Goal: Transaction & Acquisition: Download file/media

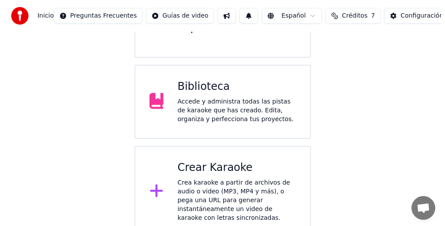
scroll to position [128, 0]
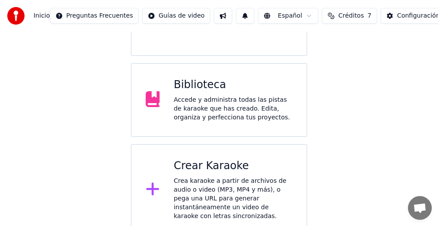
click at [219, 185] on div "Crea karaoke a partir de archivos de audio o video (MP3, MP4 y más), o pega una…" at bounding box center [233, 199] width 119 height 44
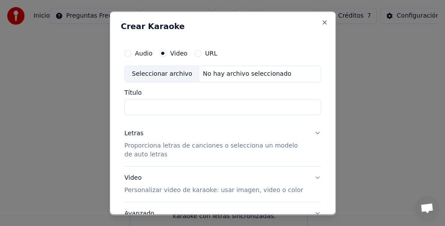
click at [154, 108] on input "Título" at bounding box center [222, 107] width 197 height 16
type input "**********"
click at [182, 149] on p "Proporciona letras de canciones o selecciona un modelo de auto letras" at bounding box center [215, 151] width 183 height 18
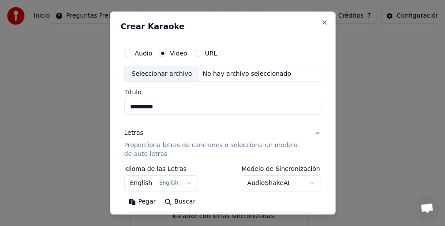
click at [181, 184] on button "English English" at bounding box center [161, 184] width 74 height 16
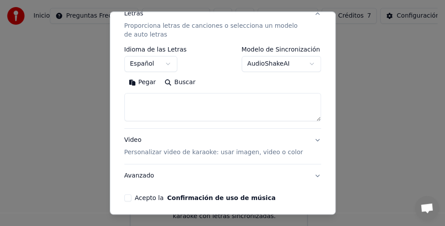
scroll to position [132, 0]
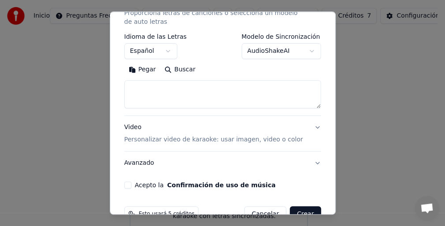
click at [141, 72] on button "Pegar" at bounding box center [142, 70] width 36 height 14
select select "**"
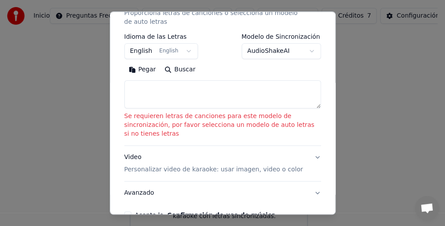
click at [141, 72] on button "Pegar" at bounding box center [142, 70] width 36 height 14
select select
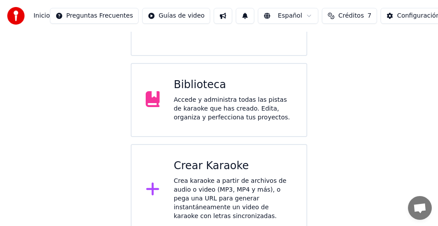
click at [242, 186] on div "Crea karaoke a partir de archivos de audio o video (MP3, MP4 y más), o pega una…" at bounding box center [233, 199] width 119 height 44
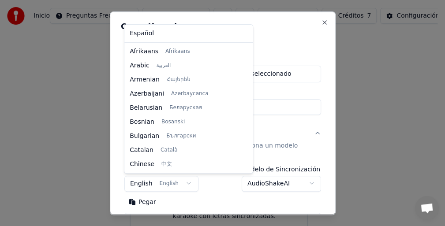
click at [184, 182] on body "**********" at bounding box center [219, 54] width 438 height 364
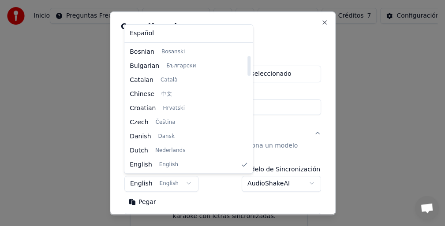
select select "**"
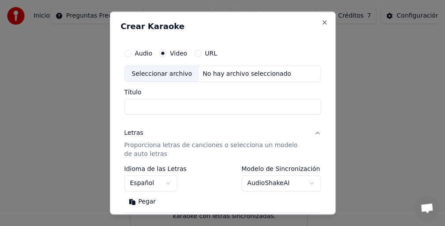
click at [144, 99] on input "Título" at bounding box center [222, 107] width 197 height 16
click at [135, 139] on div "Letras Proporciona letras de canciones o selecciona un modelo de auto letras" at bounding box center [215, 144] width 183 height 30
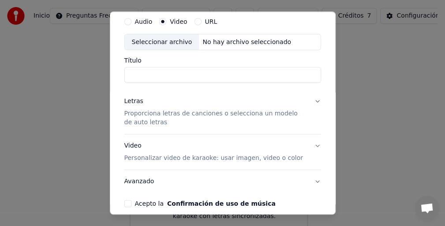
scroll to position [44, 0]
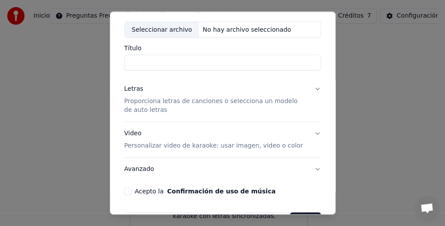
click at [141, 111] on p "Proporciona letras de canciones o selecciona un modelo de auto letras" at bounding box center [215, 107] width 183 height 18
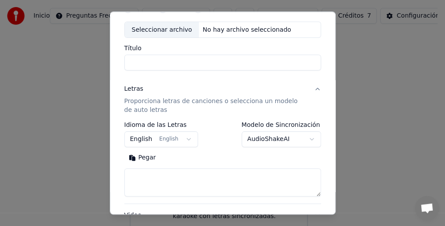
click at [145, 158] on button "Pegar" at bounding box center [142, 158] width 36 height 14
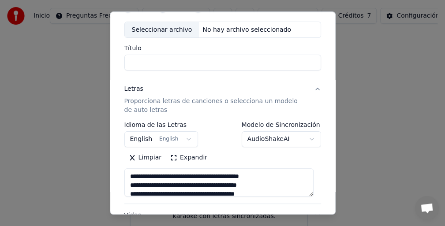
type textarea "**********"
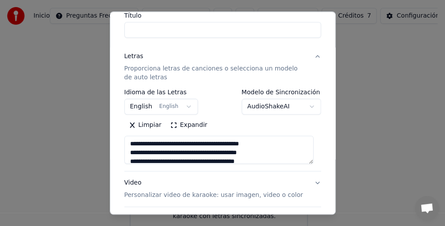
scroll to position [88, 0]
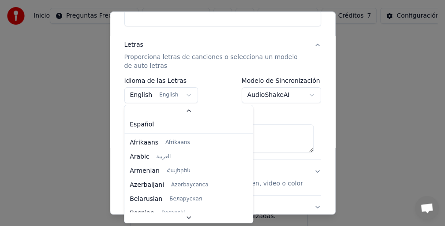
click at [182, 95] on body "**********" at bounding box center [219, 54] width 438 height 364
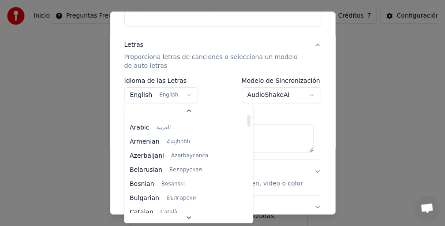
scroll to position [0, 0]
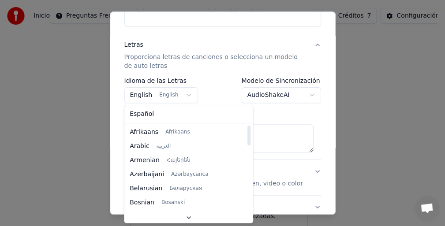
select select "**"
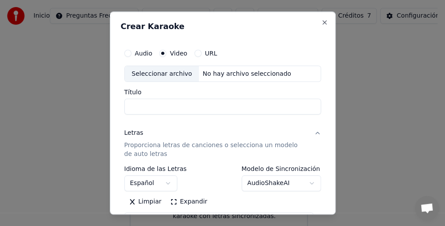
scroll to position [154, 0]
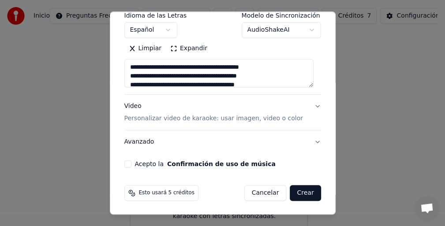
click at [173, 71] on textarea "**********" at bounding box center [219, 74] width 190 height 28
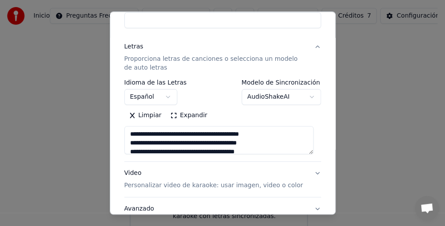
scroll to position [88, 0]
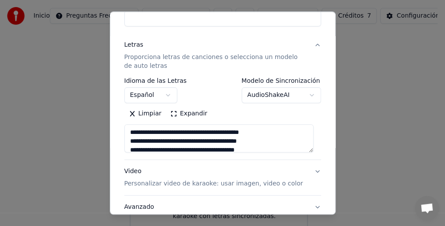
click at [135, 46] on div "Letras" at bounding box center [133, 45] width 19 height 9
type textarea "**********"
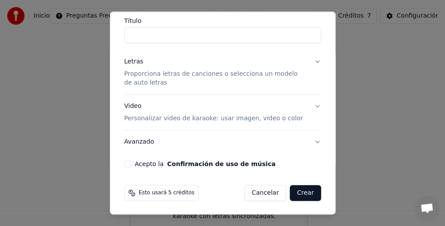
click at [154, 73] on p "Proporciona letras de canciones o selecciona un modelo de auto letras" at bounding box center [215, 79] width 183 height 18
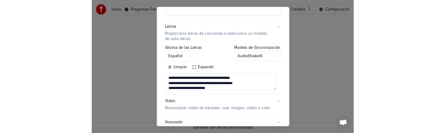
scroll to position [0, 0]
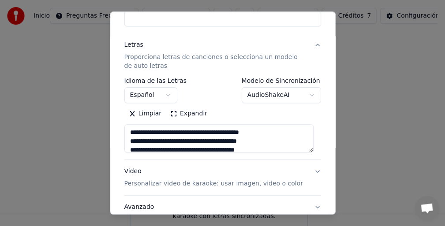
click at [131, 132] on textarea "**********" at bounding box center [219, 139] width 190 height 28
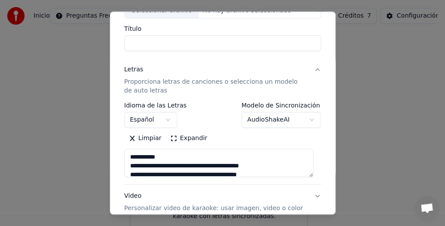
scroll to position [21, 0]
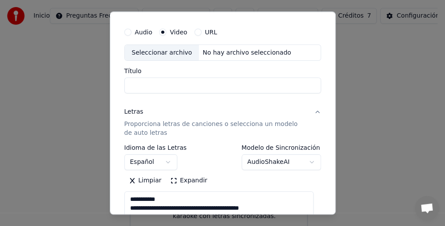
type textarea "**********"
click at [135, 80] on input "Título" at bounding box center [222, 86] width 197 height 16
drag, startPoint x: 163, startPoint y: 196, endPoint x: 126, endPoint y: 197, distance: 37.5
click at [126, 197] on textarea "**********" at bounding box center [219, 206] width 190 height 28
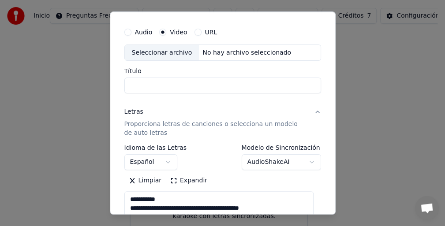
click at [151, 199] on textarea "**********" at bounding box center [219, 206] width 190 height 28
drag, startPoint x: 167, startPoint y: 197, endPoint x: 118, endPoint y: 193, distance: 49.1
click at [118, 193] on div "**********" at bounding box center [223, 113] width 226 height 204
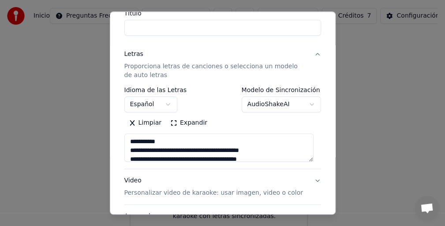
scroll to position [88, 0]
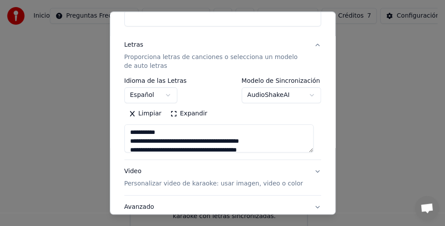
click at [279, 137] on textarea "**********" at bounding box center [219, 139] width 190 height 28
drag, startPoint x: 161, startPoint y: 132, endPoint x: 124, endPoint y: 133, distance: 37.1
click at [124, 133] on textarea "**********" at bounding box center [219, 139] width 190 height 28
click at [287, 178] on button "Video Personalizar video de karaoke: usar imagen, video o color" at bounding box center [222, 178] width 197 height 35
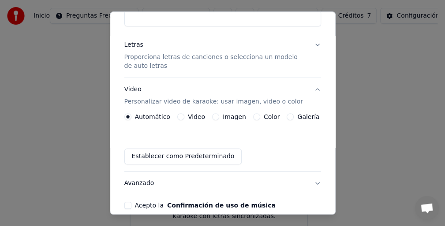
scroll to position [0, 0]
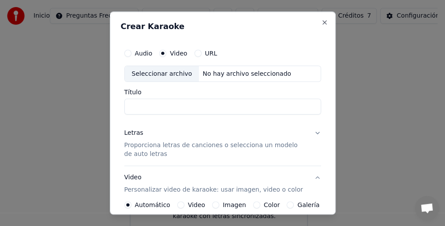
click at [148, 142] on p "Proporciona letras de canciones o selecciona un modelo de auto letras" at bounding box center [215, 151] width 183 height 18
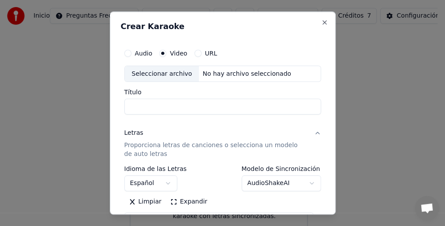
click at [148, 108] on input "Título" at bounding box center [222, 107] width 197 height 16
type input "**********"
click at [128, 54] on button "Audio" at bounding box center [127, 53] width 7 height 7
click at [168, 70] on div "Seleccionar archivo" at bounding box center [162, 74] width 75 height 16
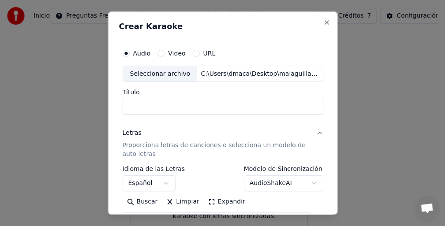
type input "**********"
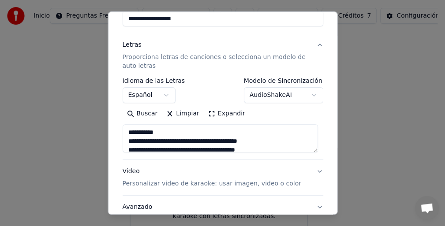
scroll to position [132, 0]
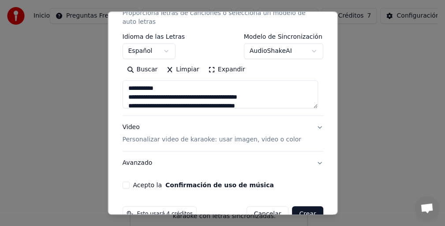
click at [209, 137] on p "Personalizar video de karaoke: usar imagen, video o color" at bounding box center [211, 140] width 179 height 9
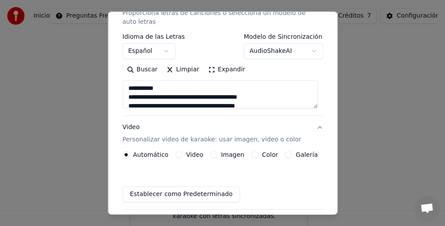
scroll to position [130, 0]
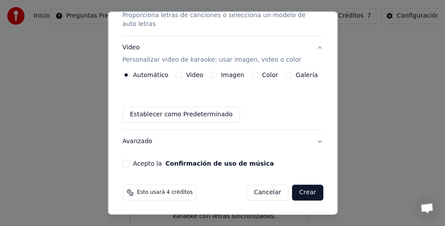
click at [194, 72] on label "Video" at bounding box center [194, 75] width 17 height 6
click at [182, 72] on button "Video" at bounding box center [178, 75] width 7 height 7
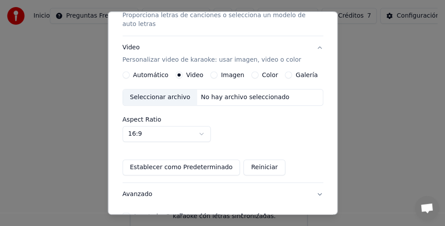
click at [163, 98] on div "Seleccionar archivo" at bounding box center [160, 98] width 75 height 16
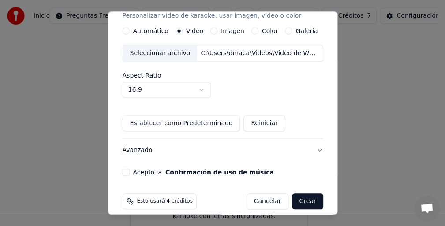
scroll to position [183, 0]
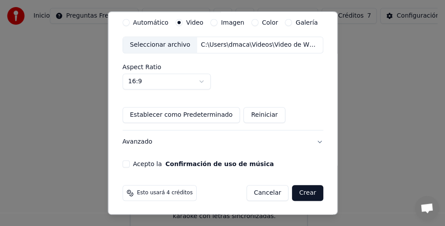
click at [123, 161] on button "Acepto la Confirmación de uso de música" at bounding box center [125, 164] width 7 height 7
click at [306, 190] on button "Crear" at bounding box center [307, 194] width 31 height 16
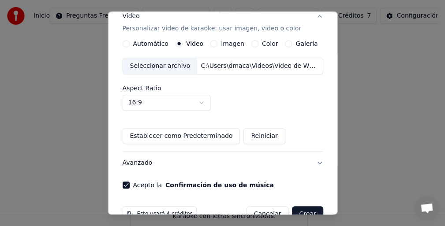
scroll to position [204, 0]
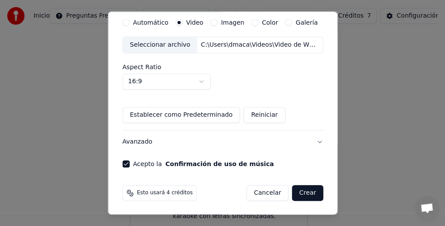
click at [305, 192] on button "Crear" at bounding box center [307, 194] width 31 height 16
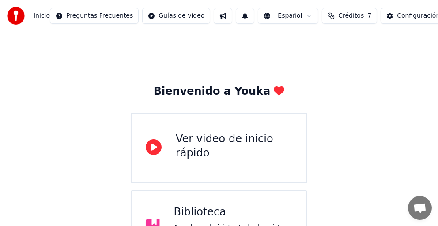
click at [209, 204] on div "Biblioteca Accede y administra todas las pistas de karaoke que has creado. Edit…" at bounding box center [219, 228] width 176 height 74
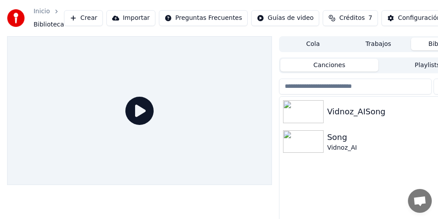
click at [78, 19] on button "Crear" at bounding box center [83, 18] width 39 height 16
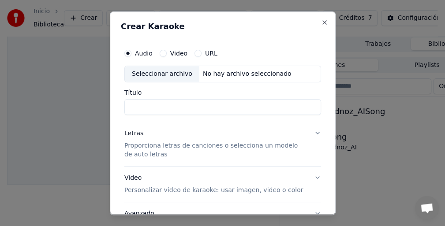
click at [131, 101] on input "Título" at bounding box center [222, 107] width 197 height 16
click at [201, 27] on h2 "Crear Karaoke" at bounding box center [223, 27] width 204 height 8
click at [150, 109] on input "Título" at bounding box center [222, 107] width 197 height 16
click at [158, 75] on div "Seleccionar archivo" at bounding box center [162, 74] width 75 height 16
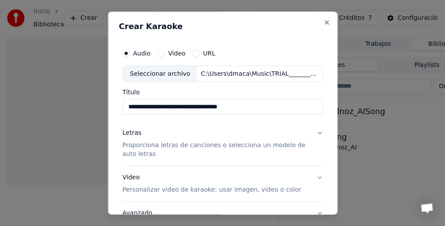
type input "**********"
click at [142, 146] on p "Proporciona letras de canciones o selecciona un modelo de auto letras" at bounding box center [215, 151] width 187 height 18
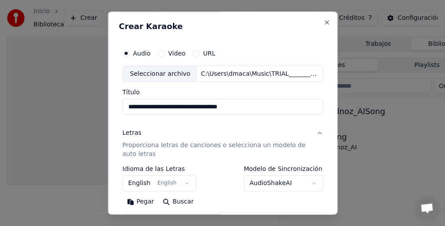
click at [176, 181] on button "English English" at bounding box center [159, 184] width 74 height 16
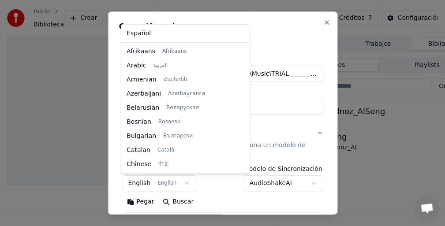
scroll to position [70, 0]
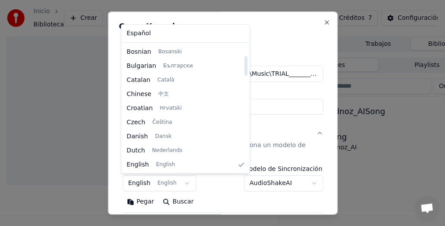
select select "**"
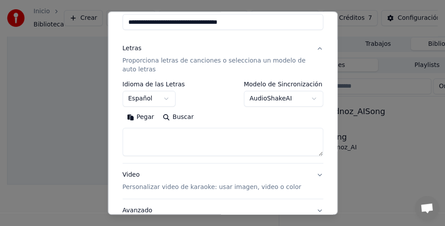
scroll to position [88, 0]
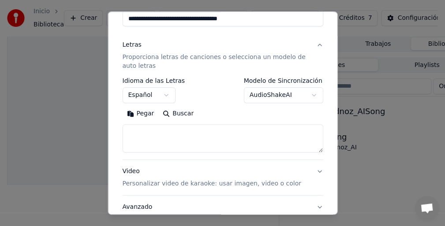
click at [255, 33] on div "**********" at bounding box center [223, 95] width 208 height 284
click at [138, 114] on button "Pegar" at bounding box center [140, 114] width 36 height 14
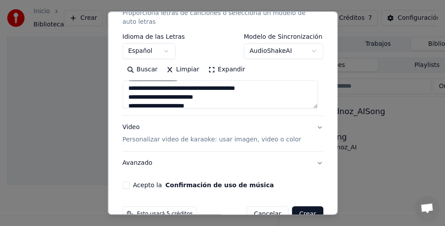
click at [157, 140] on p "Personalizar video de karaoke: usar imagen, video o color" at bounding box center [211, 140] width 179 height 9
type textarea "**********"
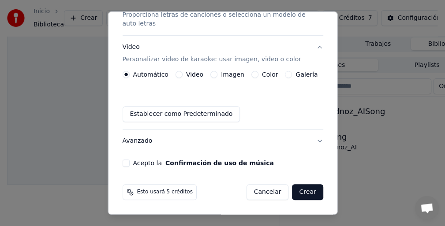
scroll to position [130, 0]
click at [180, 74] on div "Video" at bounding box center [189, 75] width 28 height 7
click at [176, 74] on button "Video" at bounding box center [178, 75] width 7 height 7
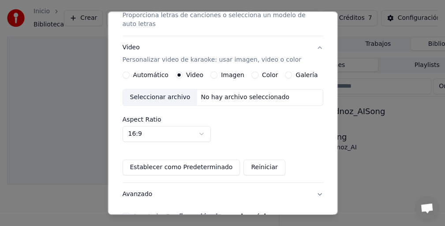
click at [170, 100] on div "Seleccionar archivo" at bounding box center [160, 98] width 75 height 16
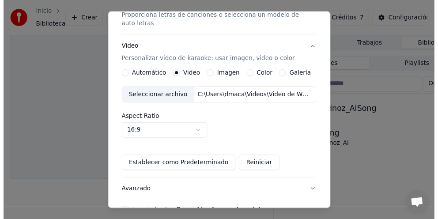
scroll to position [174, 0]
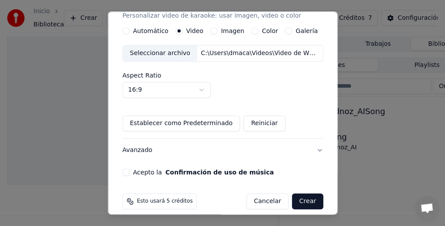
click at [126, 171] on button "Acepto la Confirmación de uso de música" at bounding box center [125, 172] width 7 height 7
click at [302, 199] on button "Crear" at bounding box center [307, 202] width 31 height 16
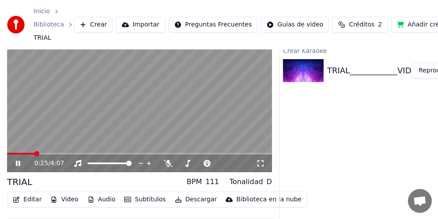
scroll to position [48, 0]
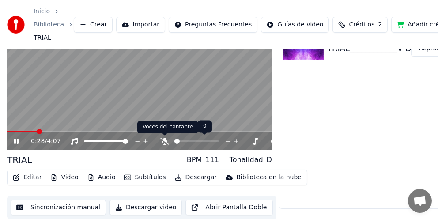
click at [165, 138] on icon at bounding box center [164, 141] width 9 height 7
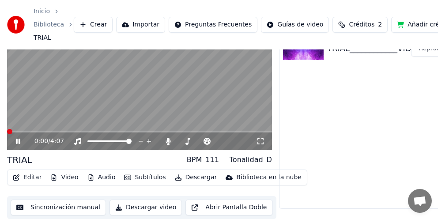
click at [7, 134] on span at bounding box center [9, 131] width 5 height 5
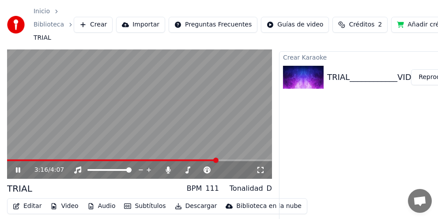
scroll to position [4, 0]
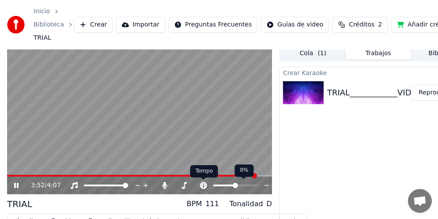
click at [204, 182] on icon at bounding box center [203, 185] width 7 height 7
click at [224, 185] on span at bounding box center [224, 185] width 22 height 2
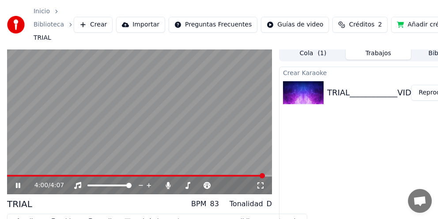
click at [17, 187] on icon at bounding box center [18, 185] width 4 height 5
click at [17, 186] on icon at bounding box center [17, 185] width 5 height 6
click at [263, 184] on icon at bounding box center [260, 185] width 9 height 7
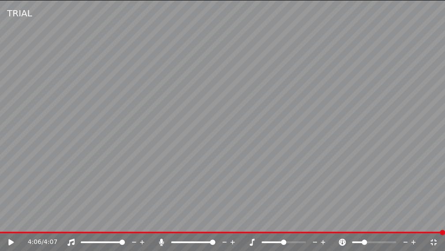
click at [11, 226] on icon at bounding box center [10, 242] width 5 height 6
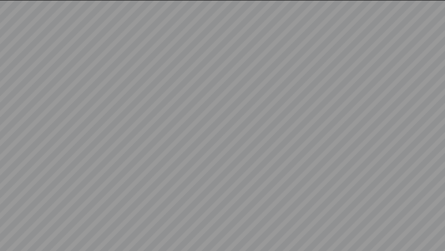
click at [207, 209] on video at bounding box center [222, 125] width 445 height 251
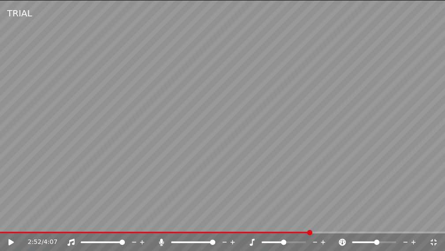
click at [377, 226] on span at bounding box center [376, 241] width 5 height 5
click at [136, 149] on video at bounding box center [222, 125] width 445 height 251
click at [256, 179] on video at bounding box center [222, 125] width 445 height 251
click at [324, 226] on span at bounding box center [322, 231] width 5 height 5
drag, startPoint x: 323, startPoint y: 228, endPoint x: 289, endPoint y: 230, distance: 34.9
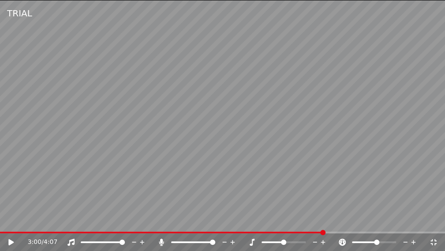
click at [288, 226] on div "TRIAL 3:00 / 4:07" at bounding box center [222, 125] width 445 height 251
click at [248, 226] on span at bounding box center [248, 231] width 5 height 5
click at [8, 226] on icon at bounding box center [17, 241] width 21 height 7
click at [432, 226] on icon at bounding box center [433, 241] width 9 height 7
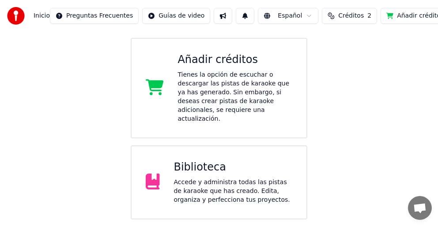
scroll to position [176, 0]
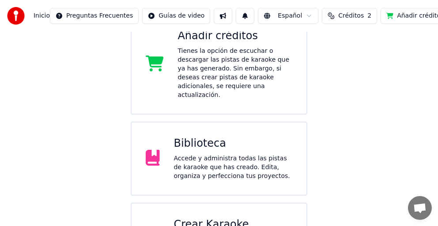
click at [263, 160] on div "Accede y administra todas las pistas de karaoke que has creado. Edita, organiza…" at bounding box center [233, 167] width 119 height 26
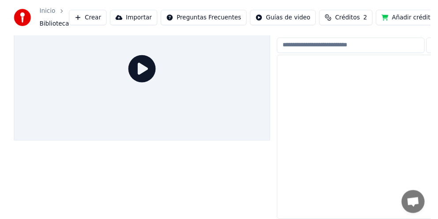
scroll to position [47, 0]
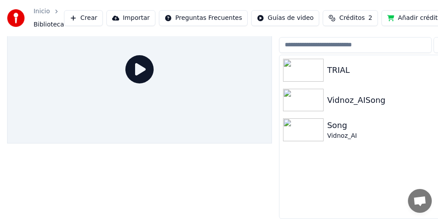
click at [313, 62] on img at bounding box center [303, 70] width 41 height 23
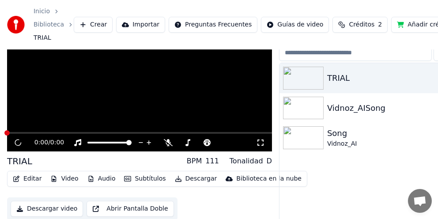
click at [314, 67] on img at bounding box center [303, 78] width 41 height 23
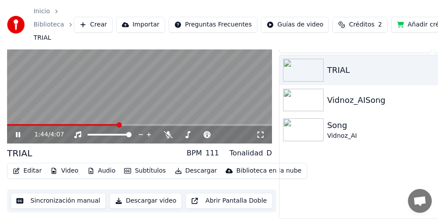
click at [118, 128] on span at bounding box center [118, 124] width 5 height 5
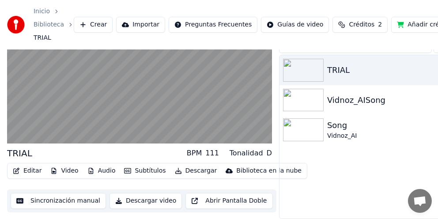
click at [67, 194] on button "Sincronización manual" at bounding box center [58, 201] width 95 height 16
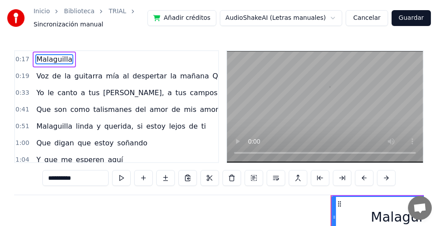
scroll to position [0, 2325]
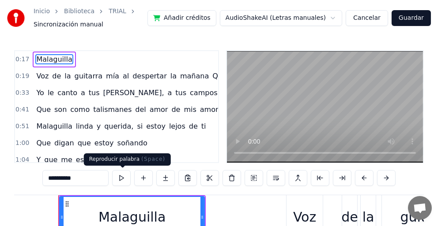
click at [121, 179] on button at bounding box center [121, 178] width 19 height 16
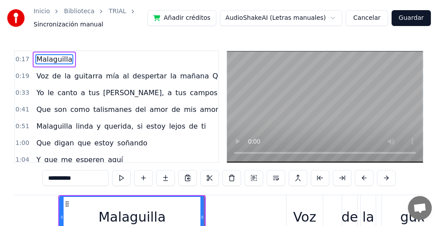
click at [119, 178] on button at bounding box center [121, 178] width 19 height 16
click at [342, 180] on button at bounding box center [342, 178] width 19 height 16
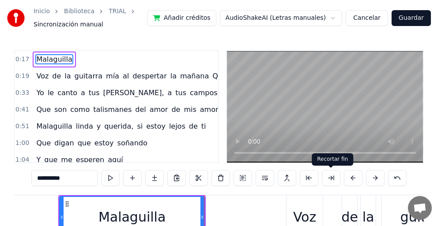
click at [331, 179] on button at bounding box center [331, 178] width 19 height 16
click at [310, 177] on button at bounding box center [309, 178] width 19 height 16
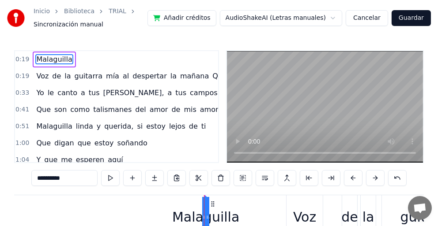
click at [310, 177] on button at bounding box center [309, 178] width 19 height 16
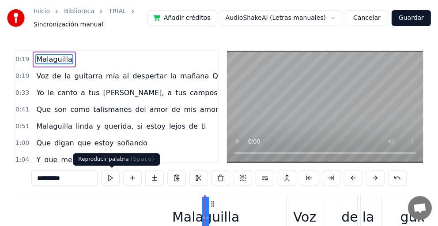
click at [113, 172] on button at bounding box center [110, 178] width 19 height 16
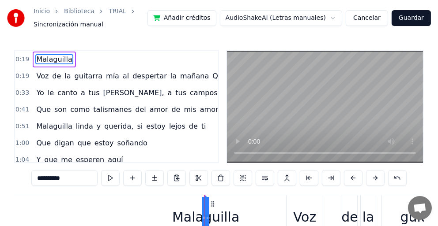
click at [114, 176] on button at bounding box center [110, 178] width 19 height 16
click at [225, 150] on div "0:19 Malaguilla 0:19 Voz de la guitarra mía al despertar la mañana Quiere canta…" at bounding box center [218, 106] width 409 height 113
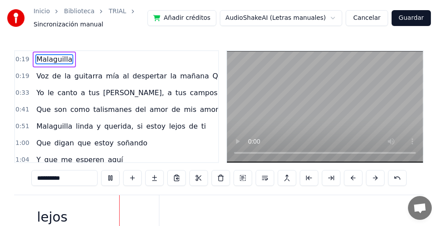
scroll to position [0, 20091]
drag, startPoint x: 286, startPoint y: 214, endPoint x: 241, endPoint y: 211, distance: 45.1
click at [241, 211] on div "Si estoy lejos de ti" at bounding box center [214, 217] width 918 height 44
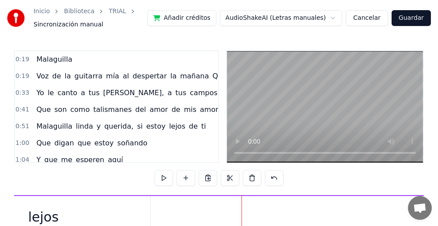
click at [218, 220] on div "Si estoy lejos de ti" at bounding box center [214, 217] width 918 height 44
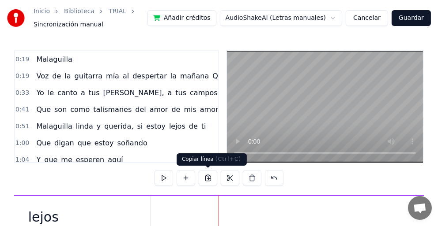
click at [209, 180] on button at bounding box center [208, 178] width 19 height 16
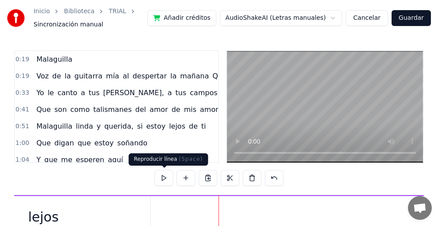
click at [161, 176] on button at bounding box center [163, 178] width 19 height 16
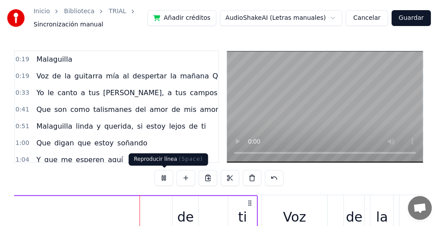
scroll to position [0, 20517]
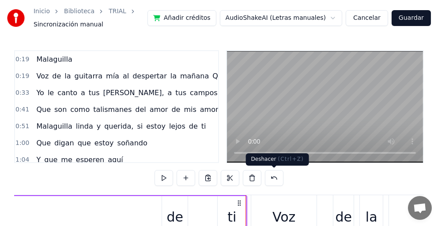
click at [273, 175] on button at bounding box center [274, 178] width 19 height 16
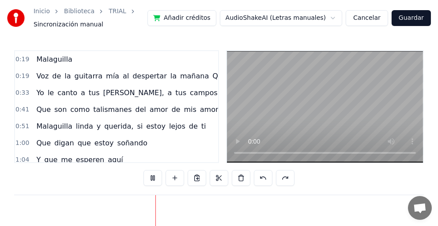
scroll to position [0, 22248]
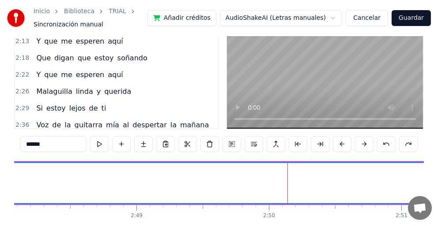
scroll to position [284, 0]
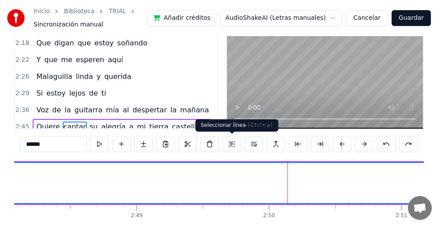
click at [229, 143] on button at bounding box center [231, 144] width 19 height 16
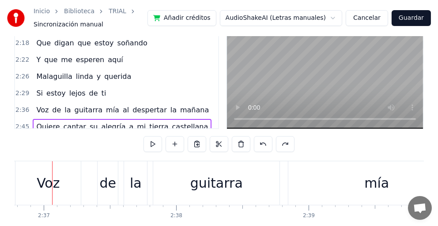
scroll to position [0, 20746]
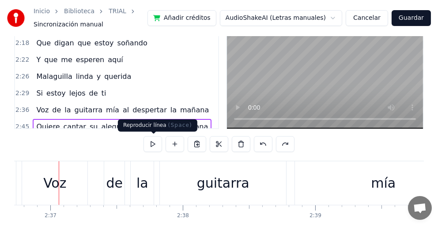
click at [157, 143] on button at bounding box center [152, 144] width 19 height 16
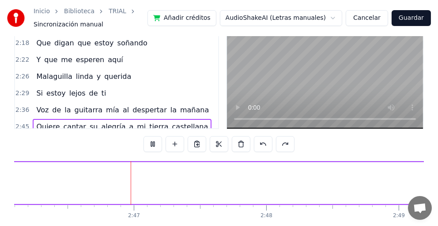
click at [157, 143] on button at bounding box center [152, 144] width 19 height 16
drag, startPoint x: 252, startPoint y: 206, endPoint x: 238, endPoint y: 206, distance: 14.1
drag, startPoint x: 270, startPoint y: 161, endPoint x: 237, endPoint y: 160, distance: 32.7
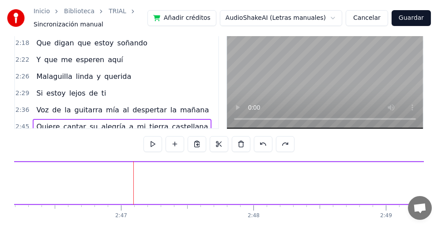
click at [237, 160] on div "0:19 Malaguilla 0:19 Voz de la guitarra mía al despertar la mañana Quiere canta…" at bounding box center [218, 133] width 409 height 234
drag, startPoint x: 403, startPoint y: 181, endPoint x: 224, endPoint y: 181, distance: 179.1
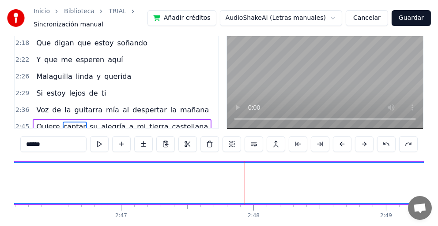
drag, startPoint x: 124, startPoint y: 186, endPoint x: 203, endPoint y: 191, distance: 79.5
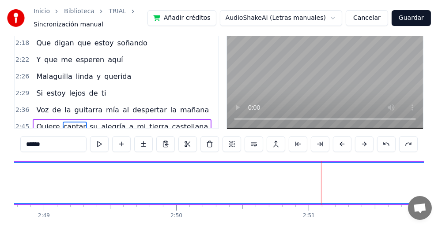
click at [47, 122] on span "Quiere" at bounding box center [47, 127] width 25 height 10
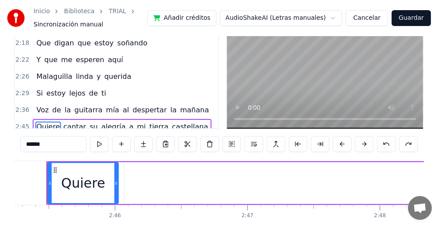
scroll to position [0, 21860]
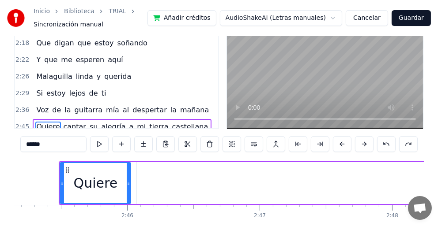
click at [71, 122] on span "cantar" at bounding box center [75, 127] width 24 height 10
type input "******"
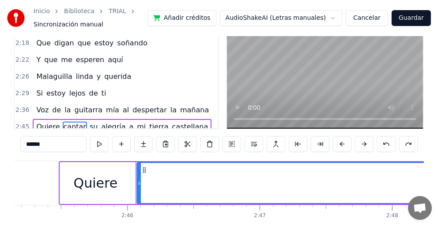
click at [70, 122] on span "cantar" at bounding box center [75, 127] width 24 height 10
drag, startPoint x: 71, startPoint y: 116, endPoint x: 111, endPoint y: 144, distance: 49.4
click at [115, 149] on div "0:19 Malaguilla 0:19 Voz de la guitarra mía al despertar la mañana Quiere canta…" at bounding box center [218, 133] width 409 height 234
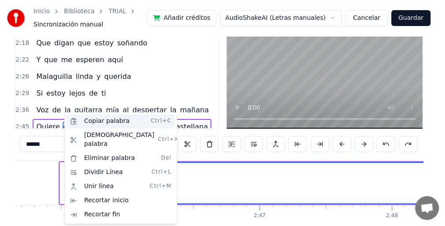
click at [102, 122] on div "Copiar palabra Ctrl+C" at bounding box center [121, 121] width 109 height 14
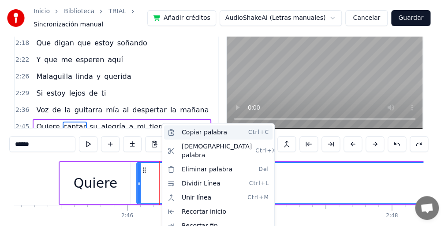
click at [217, 131] on div "Copiar palabra Ctrl+C" at bounding box center [218, 133] width 109 height 14
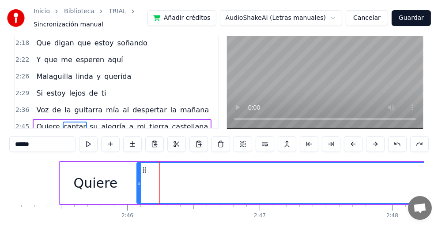
click at [143, 172] on circle at bounding box center [143, 172] width 0 height 0
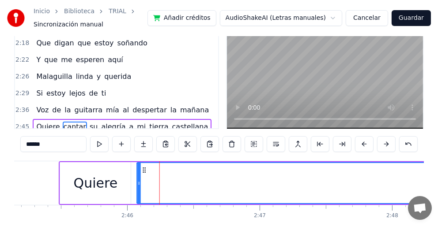
click at [143, 170] on icon at bounding box center [144, 170] width 7 height 7
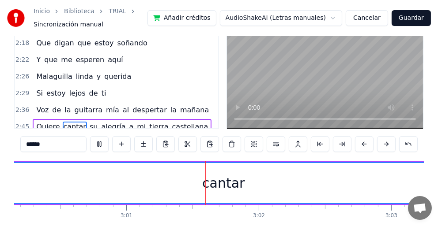
scroll to position [0, 23931]
drag, startPoint x: 397, startPoint y: 214, endPoint x: 329, endPoint y: 214, distance: 67.5
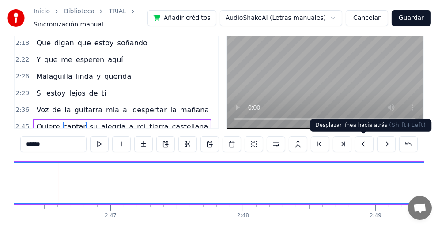
click at [364, 144] on button at bounding box center [364, 144] width 19 height 16
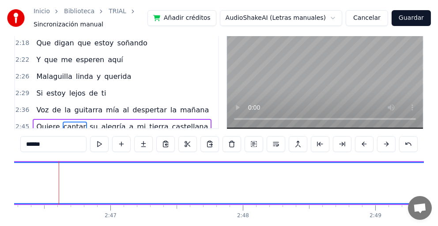
click at [364, 144] on button at bounding box center [364, 144] width 19 height 16
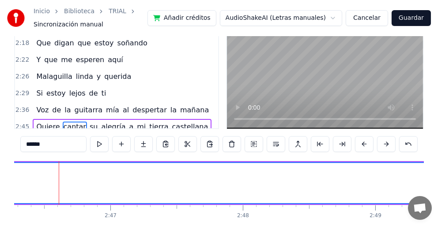
click at [364, 144] on button at bounding box center [364, 144] width 19 height 16
click at [365, 144] on button at bounding box center [364, 144] width 19 height 16
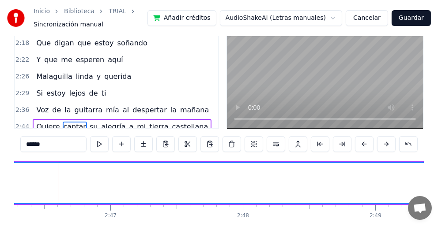
click at [365, 144] on button at bounding box center [364, 144] width 19 height 16
click at [305, 147] on button at bounding box center [298, 144] width 19 height 16
click at [301, 146] on button at bounding box center [298, 144] width 19 height 16
click at [251, 143] on button at bounding box center [253, 144] width 19 height 16
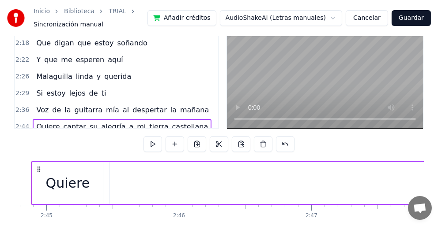
scroll to position [0, 21781]
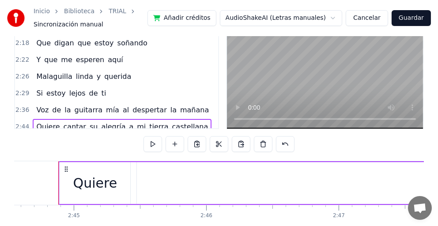
click at [195, 142] on button at bounding box center [197, 144] width 19 height 16
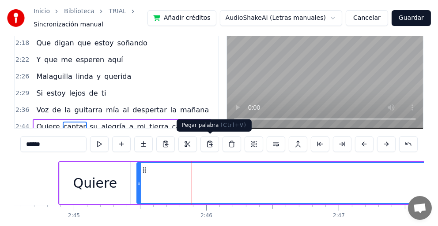
click at [208, 145] on button at bounding box center [209, 144] width 19 height 16
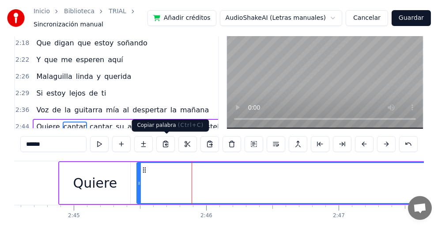
click at [169, 144] on button at bounding box center [165, 144] width 19 height 16
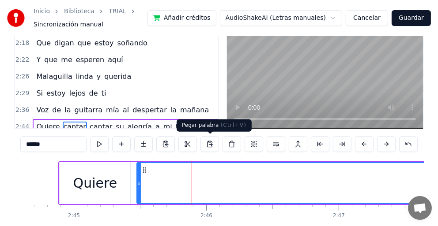
click at [210, 144] on button at bounding box center [209, 144] width 19 height 16
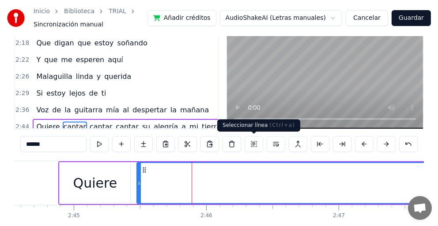
click at [256, 145] on button at bounding box center [253, 144] width 19 height 16
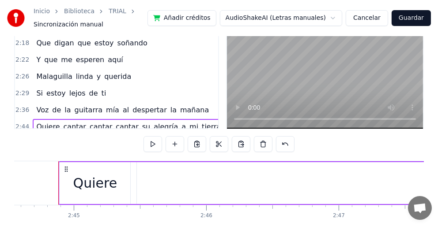
drag, startPoint x: 400, startPoint y: 180, endPoint x: 287, endPoint y: 184, distance: 113.0
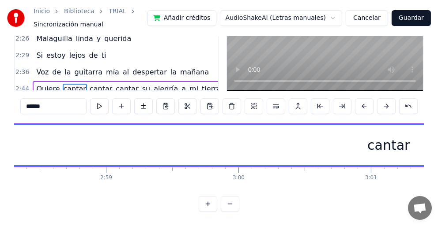
scroll to position [0, 23688]
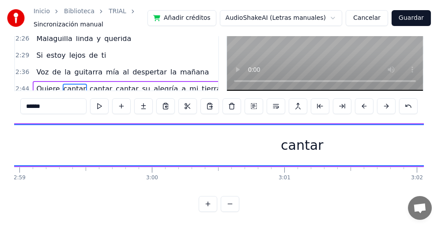
click at [304, 139] on div "cantar" at bounding box center [302, 145] width 42 height 20
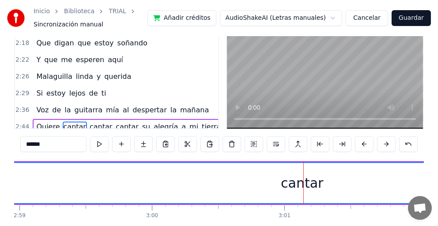
click at [296, 183] on div "cantar" at bounding box center [302, 183] width 42 height 20
click at [302, 186] on div "cantar" at bounding box center [302, 183] width 42 height 20
click at [308, 185] on div "cantar" at bounding box center [302, 183] width 42 height 20
drag, startPoint x: 308, startPoint y: 185, endPoint x: 266, endPoint y: 184, distance: 41.5
click at [266, 184] on div "cantar" at bounding box center [302, 183] width 4144 height 40
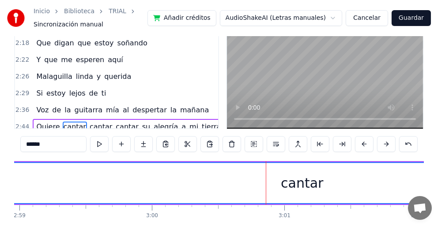
drag, startPoint x: 295, startPoint y: 182, endPoint x: 232, endPoint y: 184, distance: 63.6
click at [210, 184] on div "cantar" at bounding box center [302, 183] width 4144 height 40
drag, startPoint x: 314, startPoint y: 186, endPoint x: 271, endPoint y: 187, distance: 42.8
click at [270, 187] on div "cantar" at bounding box center [302, 183] width 4144 height 40
click at [289, 185] on div "cantar" at bounding box center [302, 183] width 42 height 20
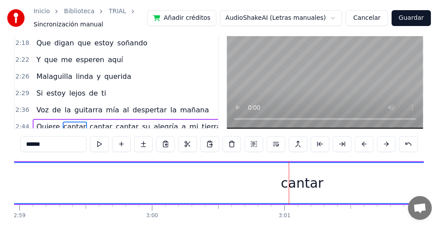
click at [63, 122] on span "cantar" at bounding box center [75, 127] width 24 height 10
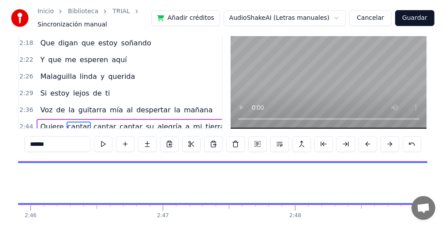
scroll to position [0, 21858]
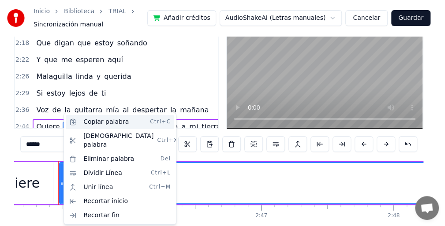
click at [112, 124] on div "Copiar palabra Ctrl+C" at bounding box center [120, 122] width 109 height 14
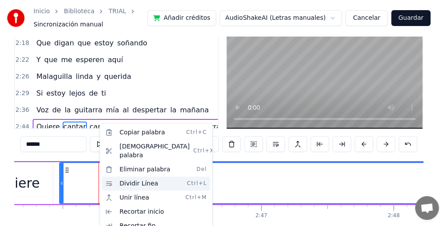
click at [136, 176] on div "Dividir Línea Ctrl+L" at bounding box center [156, 183] width 109 height 14
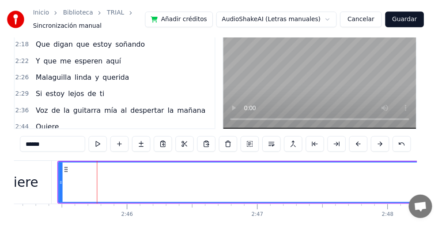
scroll to position [300, 0]
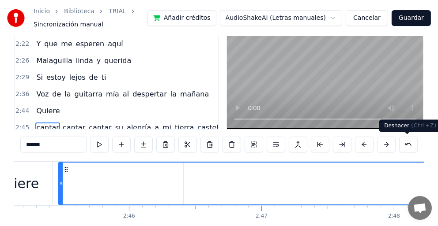
click at [400, 145] on button at bounding box center [408, 145] width 19 height 16
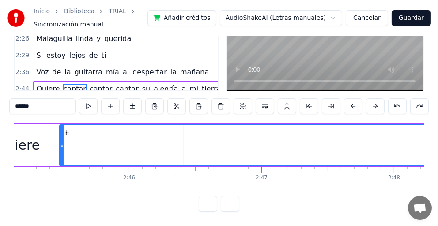
scroll to position [79, 0]
click at [224, 203] on button at bounding box center [230, 204] width 19 height 16
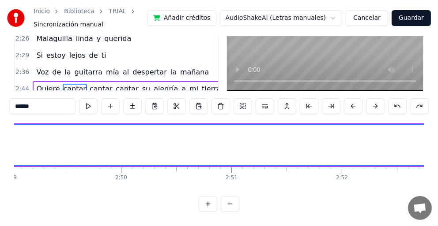
scroll to position [0, 18312]
click at [231, 206] on button at bounding box center [230, 204] width 19 height 16
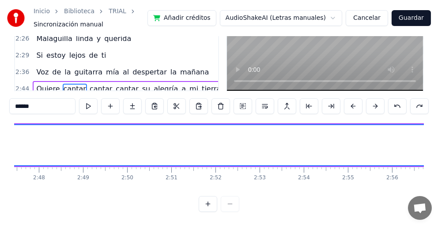
scroll to position [0, 7298]
click at [231, 206] on div at bounding box center [219, 204] width 41 height 16
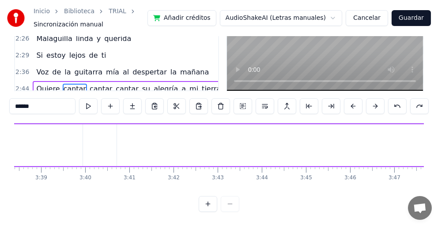
scroll to position [0, 9626]
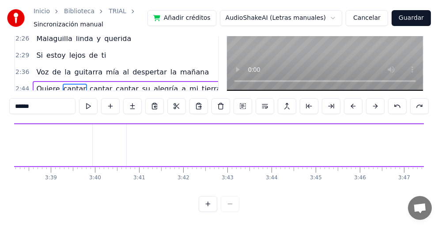
click at [74, 10] on link "Biblioteca" at bounding box center [79, 11] width 30 height 9
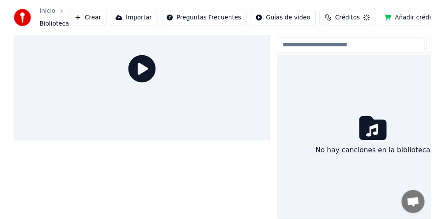
scroll to position [47, 0]
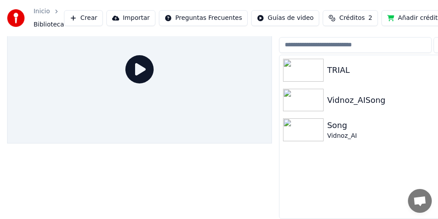
click at [308, 67] on img at bounding box center [303, 70] width 41 height 23
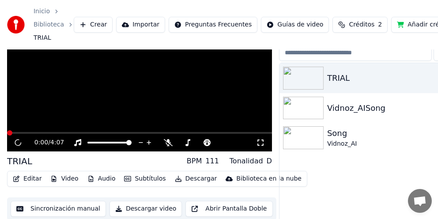
scroll to position [60, 0]
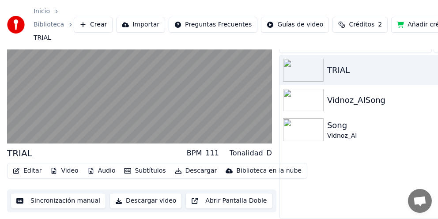
click at [137, 194] on button "Descargar video" at bounding box center [145, 201] width 72 height 16
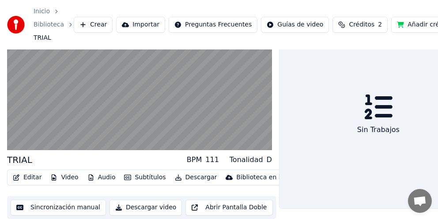
scroll to position [48, 0]
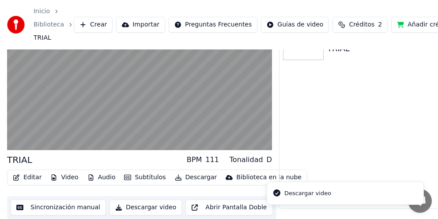
click at [314, 196] on div "Descargar video" at bounding box center [307, 193] width 47 height 9
click at [362, 192] on li "Descargar video" at bounding box center [344, 192] width 157 height 23
click at [363, 193] on li "Descargar video" at bounding box center [344, 192] width 157 height 23
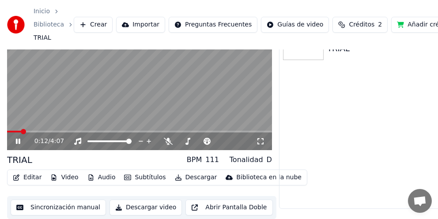
click at [20, 142] on icon at bounding box center [24, 141] width 20 height 7
click at [143, 208] on button "Descargar video" at bounding box center [145, 207] width 72 height 16
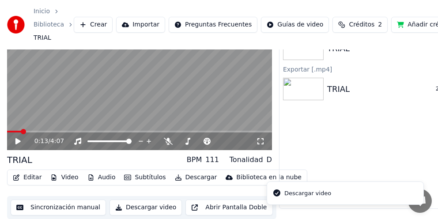
click at [312, 82] on img at bounding box center [303, 89] width 41 height 23
click at [117, 207] on button "Descargar video" at bounding box center [145, 207] width 72 height 16
click at [370, 190] on li "Descargar video" at bounding box center [344, 192] width 157 height 23
click at [361, 193] on li "Descargar video" at bounding box center [344, 192] width 157 height 23
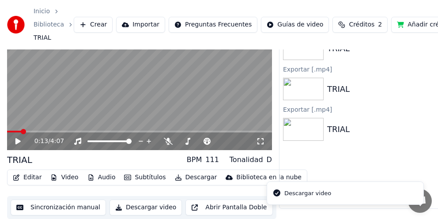
click at [361, 193] on li "Descargar video" at bounding box center [344, 192] width 157 height 23
click at [345, 119] on div "TRIAL 34 %" at bounding box center [378, 129] width 198 height 30
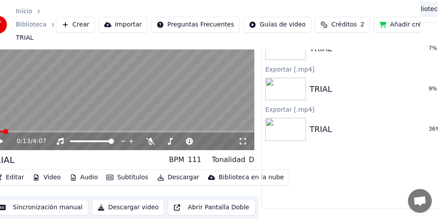
scroll to position [48, 39]
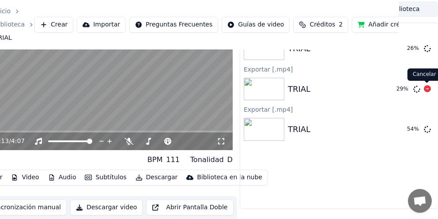
click at [431, 86] on div "29 %" at bounding box center [411, 89] width 45 height 11
click at [427, 86] on icon at bounding box center [427, 88] width 7 height 7
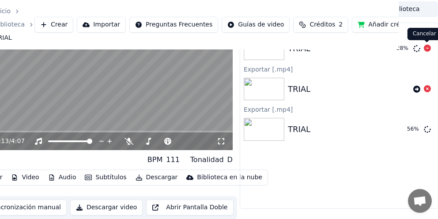
click at [427, 45] on icon at bounding box center [427, 48] width 7 height 7
click at [403, 130] on button "Mostrar" at bounding box center [400, 129] width 39 height 16
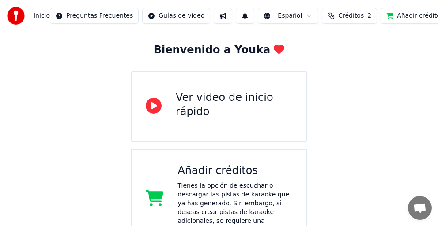
scroll to position [88, 0]
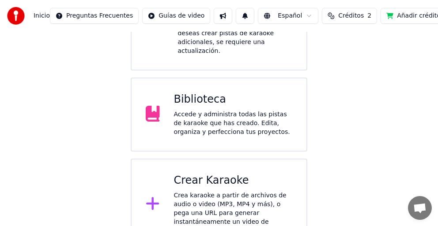
click at [203, 93] on div "Biblioteca" at bounding box center [233, 100] width 119 height 14
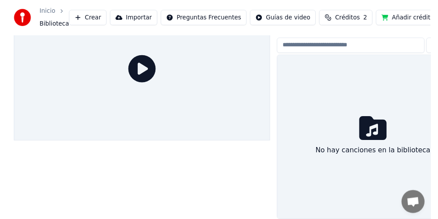
scroll to position [47, 0]
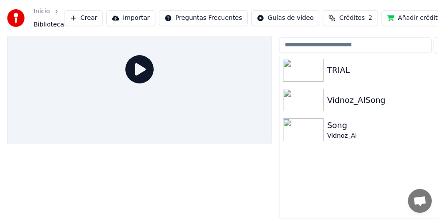
click at [312, 64] on img at bounding box center [303, 70] width 41 height 23
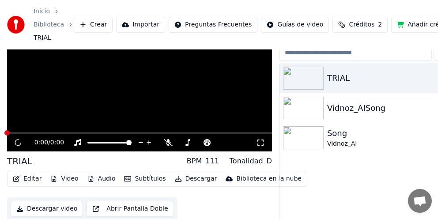
click at [311, 67] on img at bounding box center [303, 78] width 41 height 23
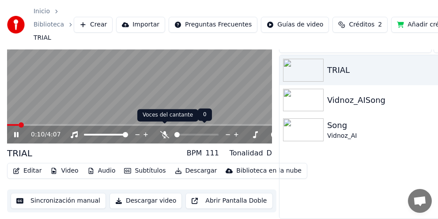
click at [166, 131] on icon at bounding box center [164, 134] width 9 height 7
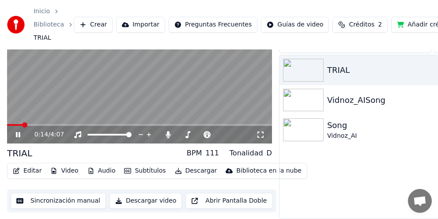
click at [16, 132] on icon at bounding box center [18, 134] width 4 height 5
click at [8, 122] on span at bounding box center [10, 124] width 5 height 5
click at [260, 131] on icon at bounding box center [260, 134] width 9 height 7
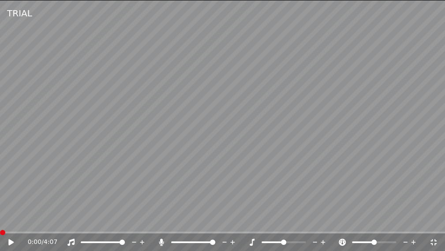
click at [436, 226] on icon at bounding box center [433, 241] width 9 height 7
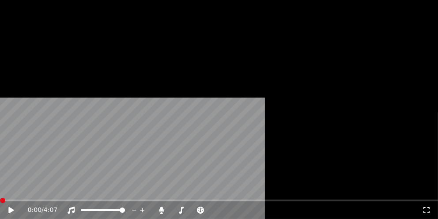
scroll to position [60, 0]
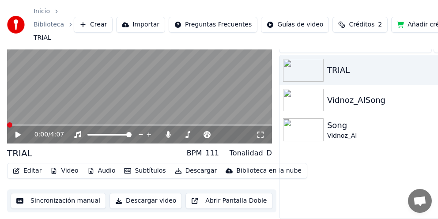
click at [191, 167] on button "Descargar" at bounding box center [195, 171] width 49 height 12
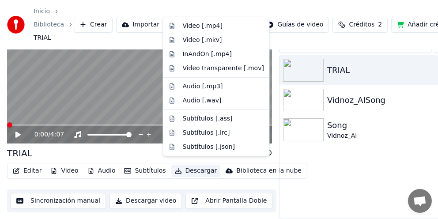
click at [134, 196] on button "Descargar video" at bounding box center [145, 201] width 72 height 16
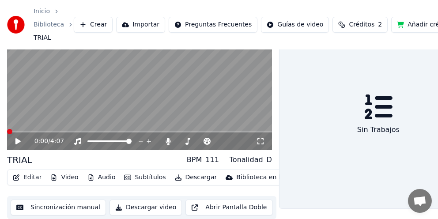
scroll to position [48, 0]
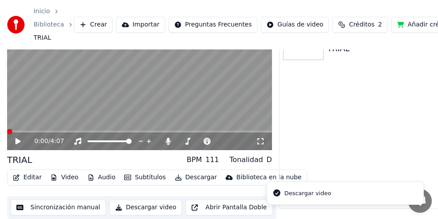
click at [276, 191] on icon "Notifications alt+T" at bounding box center [276, 192] width 7 height 7
click at [116, 204] on button "Descargar video" at bounding box center [145, 207] width 72 height 16
click at [279, 191] on icon "Notifications alt+T" at bounding box center [276, 192] width 7 height 7
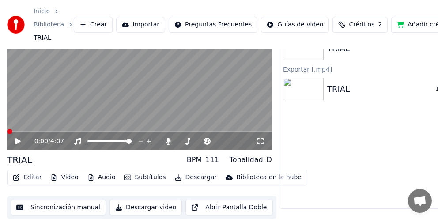
click at [348, 97] on div "TRIAL 13 %" at bounding box center [378, 89] width 198 height 30
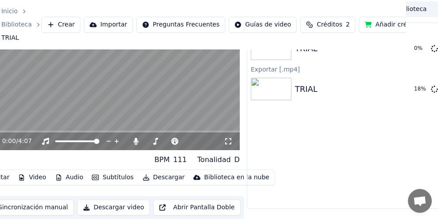
scroll to position [48, 39]
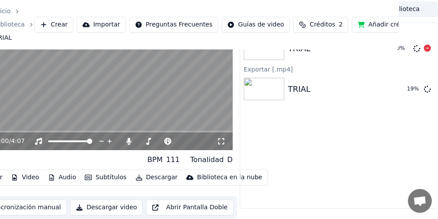
click at [274, 55] on img at bounding box center [264, 48] width 41 height 23
click at [429, 49] on icon at bounding box center [427, 48] width 7 height 7
click at [405, 87] on button "Mostrar" at bounding box center [400, 89] width 39 height 16
click at [403, 89] on button "Mostrar" at bounding box center [400, 89] width 39 height 16
